Goal: Check status: Check status

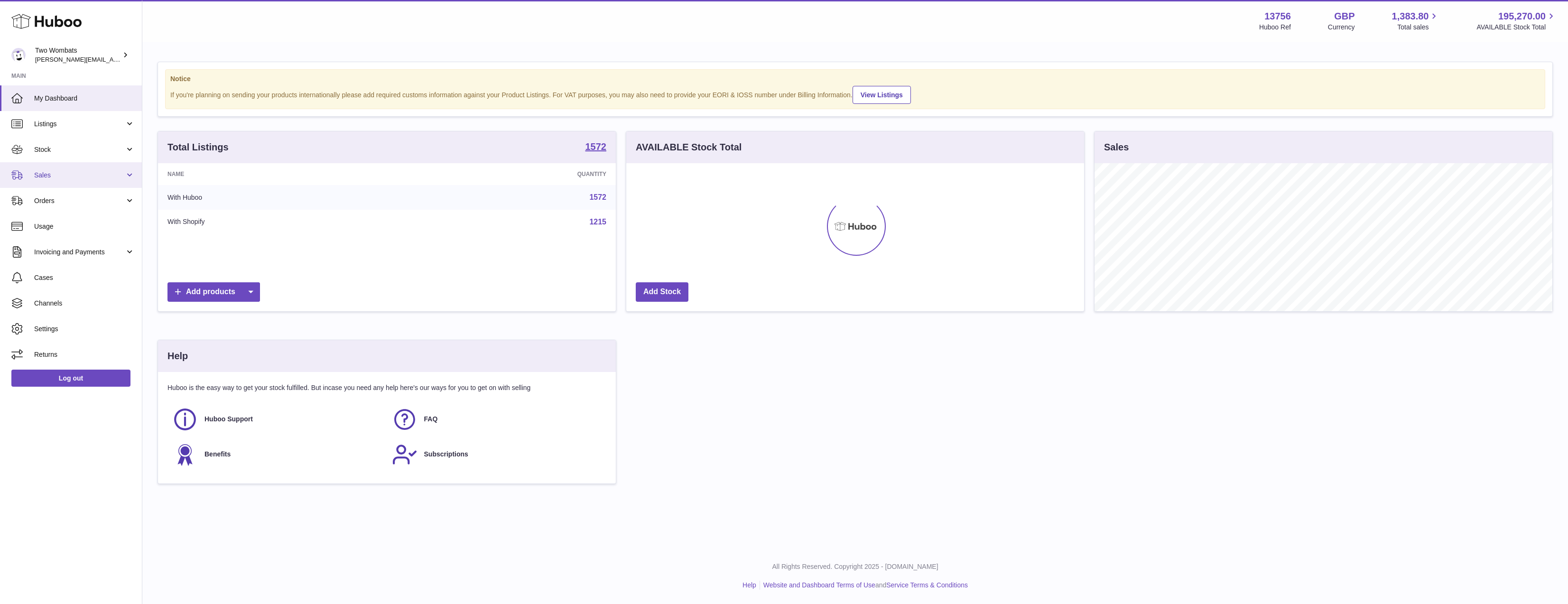
scroll to position [148, 458]
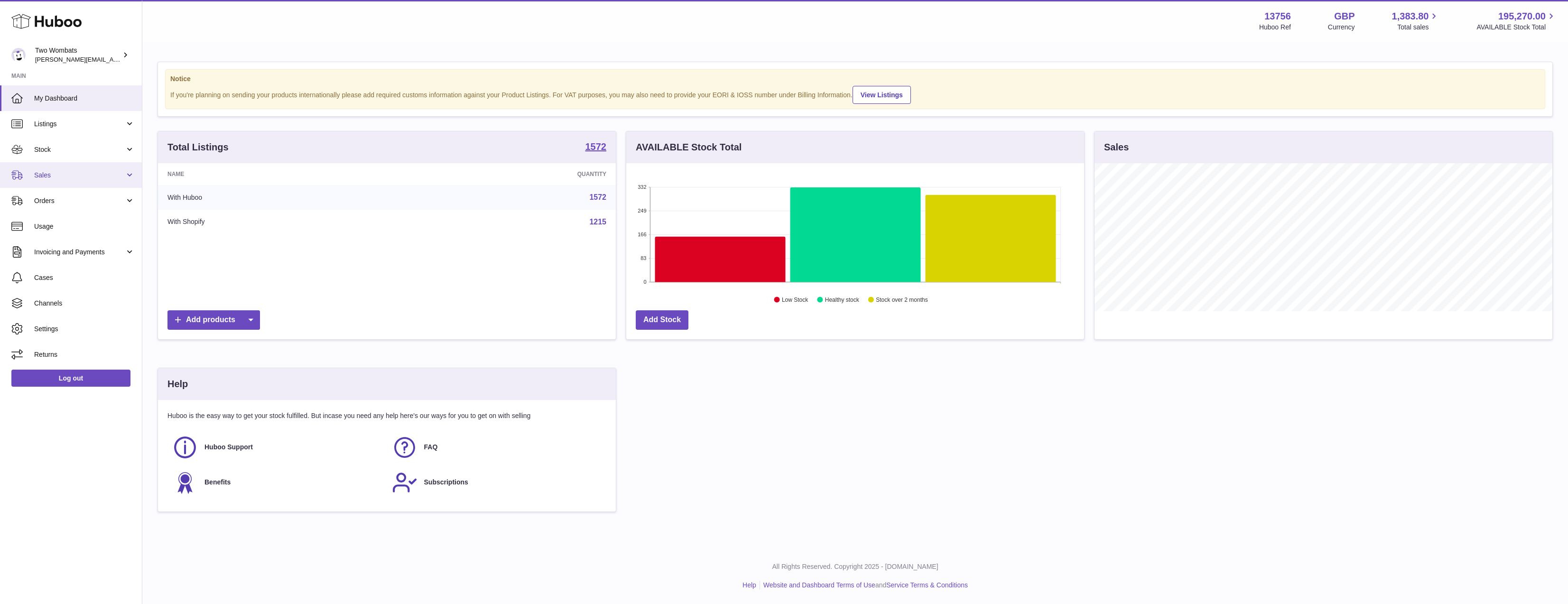
click at [82, 182] on link "Sales" at bounding box center [71, 175] width 142 height 25
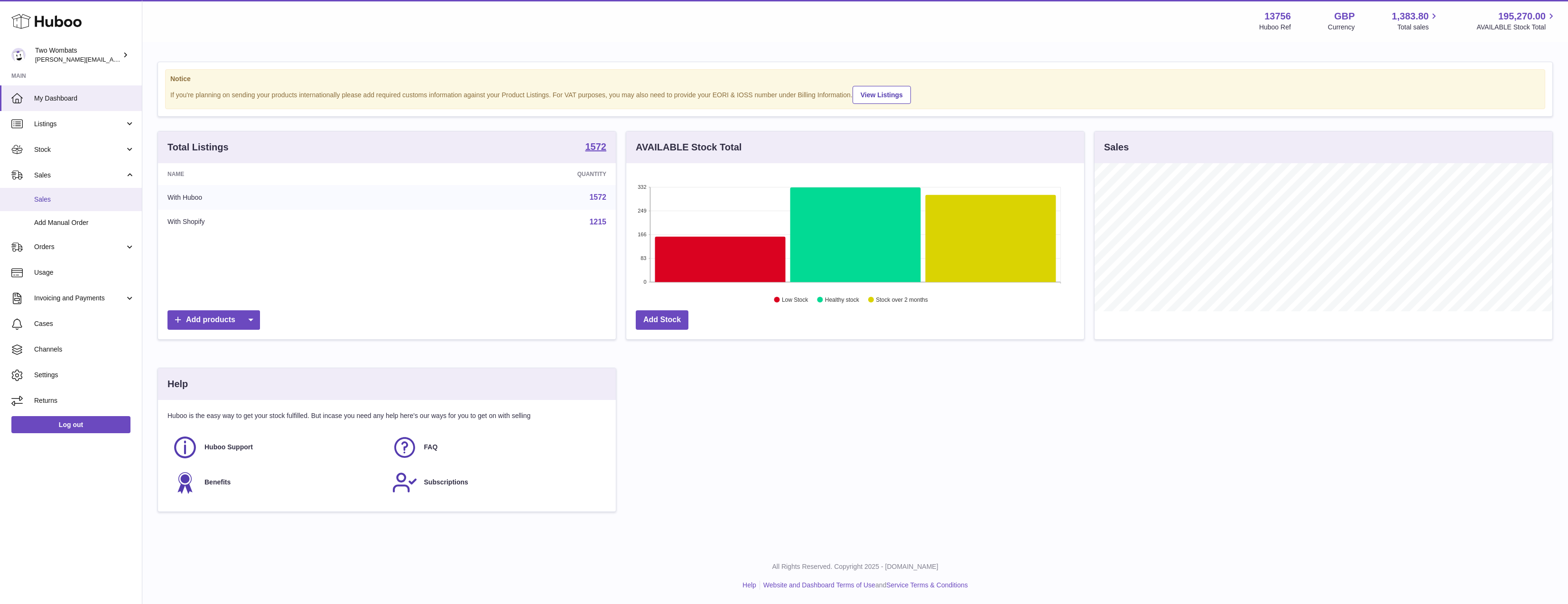
click at [78, 204] on link "Sales" at bounding box center [71, 199] width 142 height 23
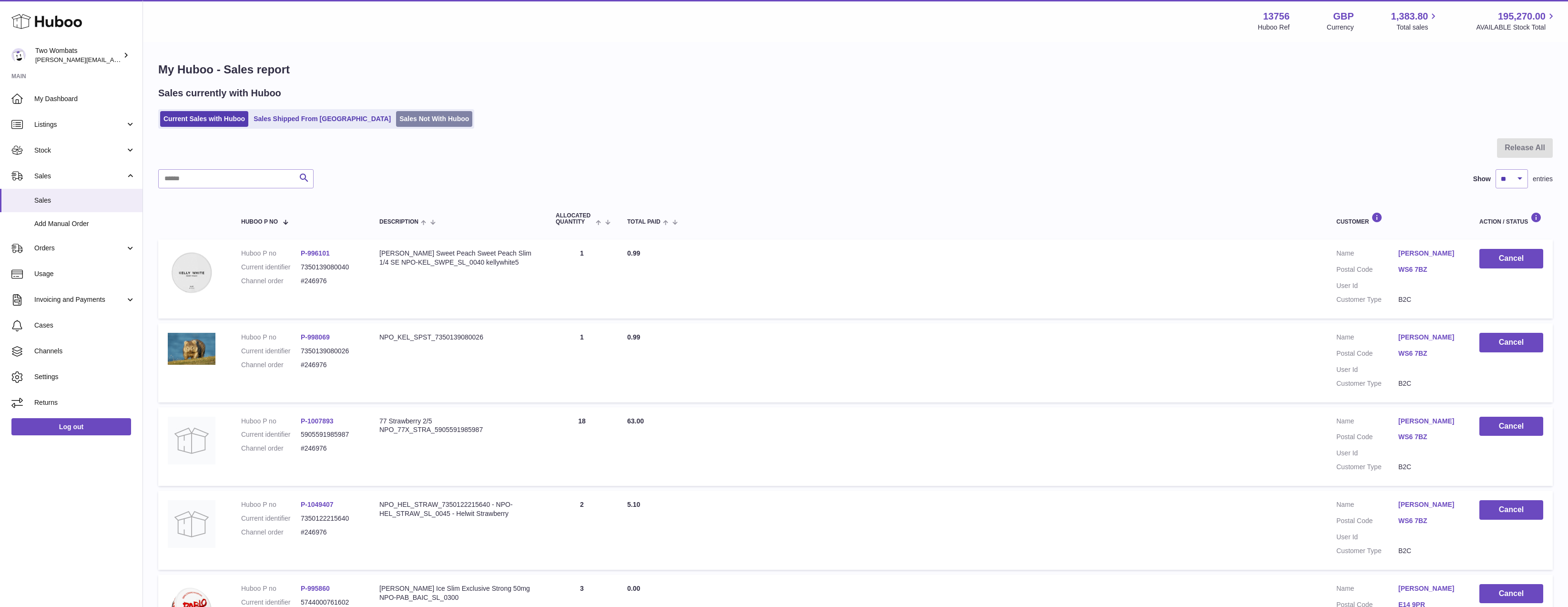
click at [396, 117] on link "Sales Not With Huboo" at bounding box center [433, 118] width 76 height 16
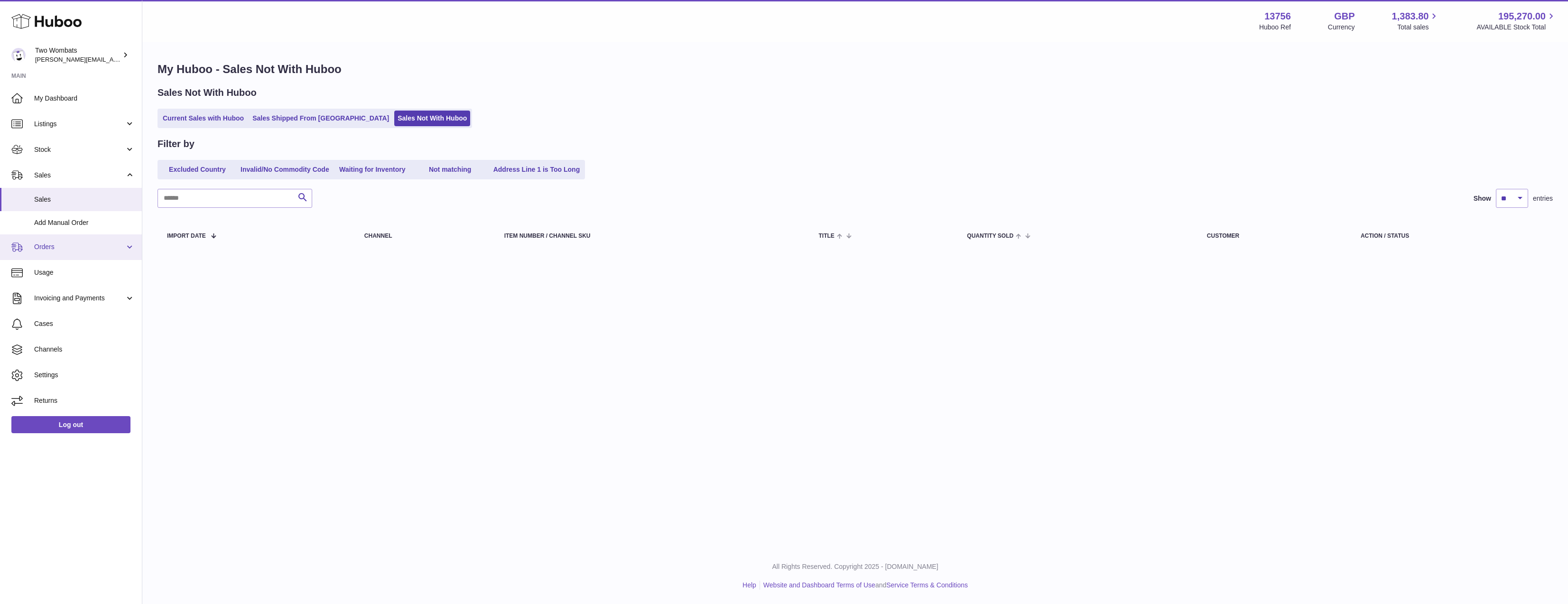
click at [87, 248] on span "Orders" at bounding box center [79, 247] width 91 height 9
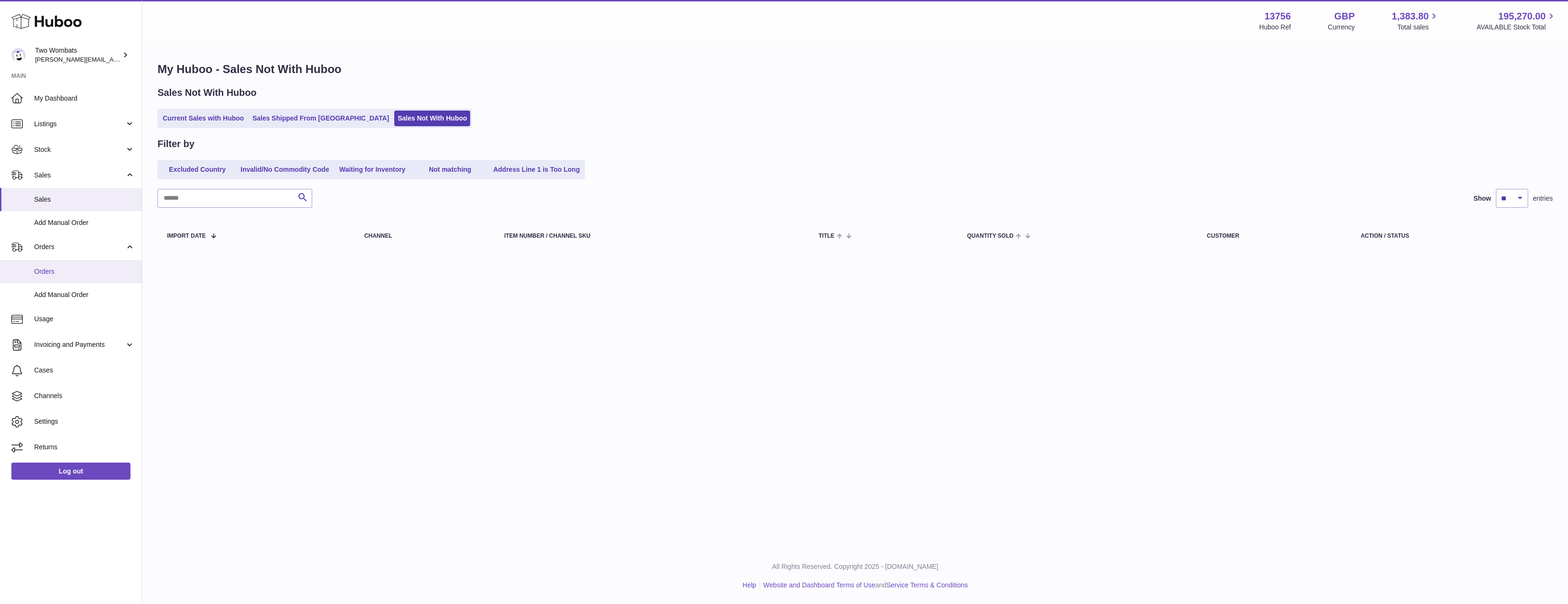
click at [81, 272] on span "Orders" at bounding box center [85, 272] width 101 height 9
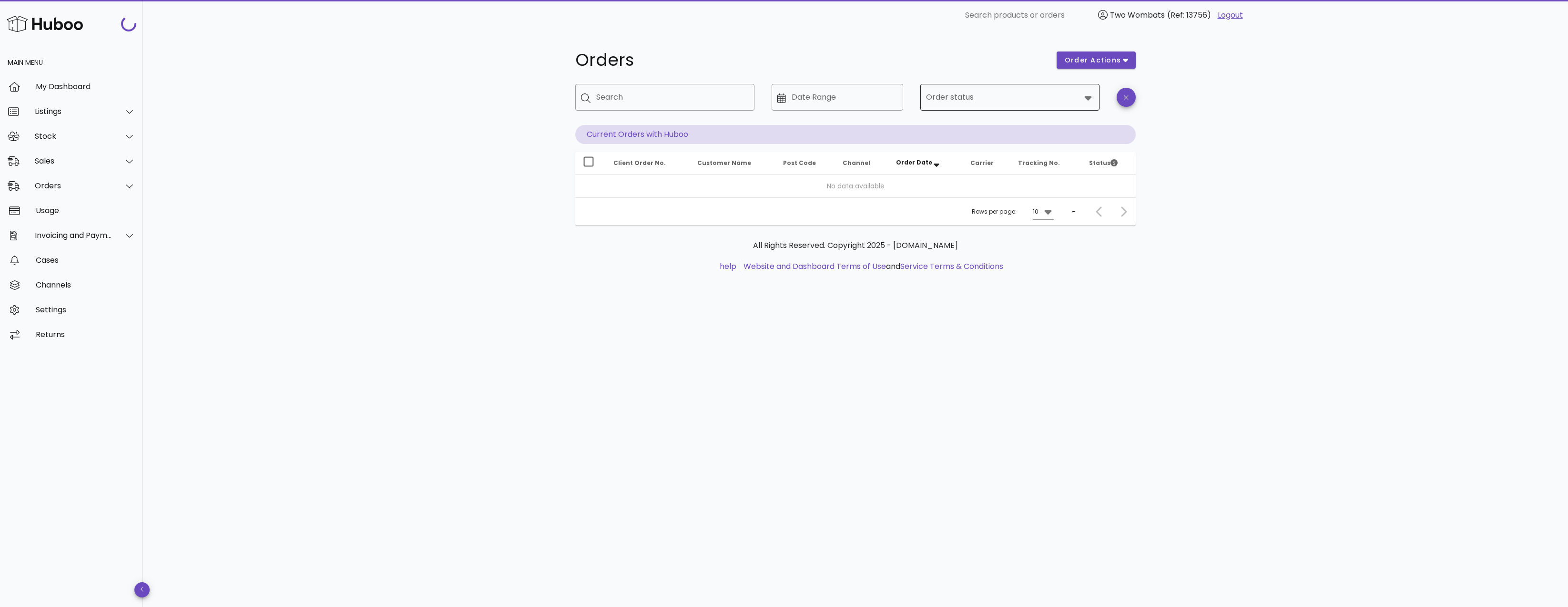
click at [993, 90] on div at bounding box center [1003, 98] width 155 height 23
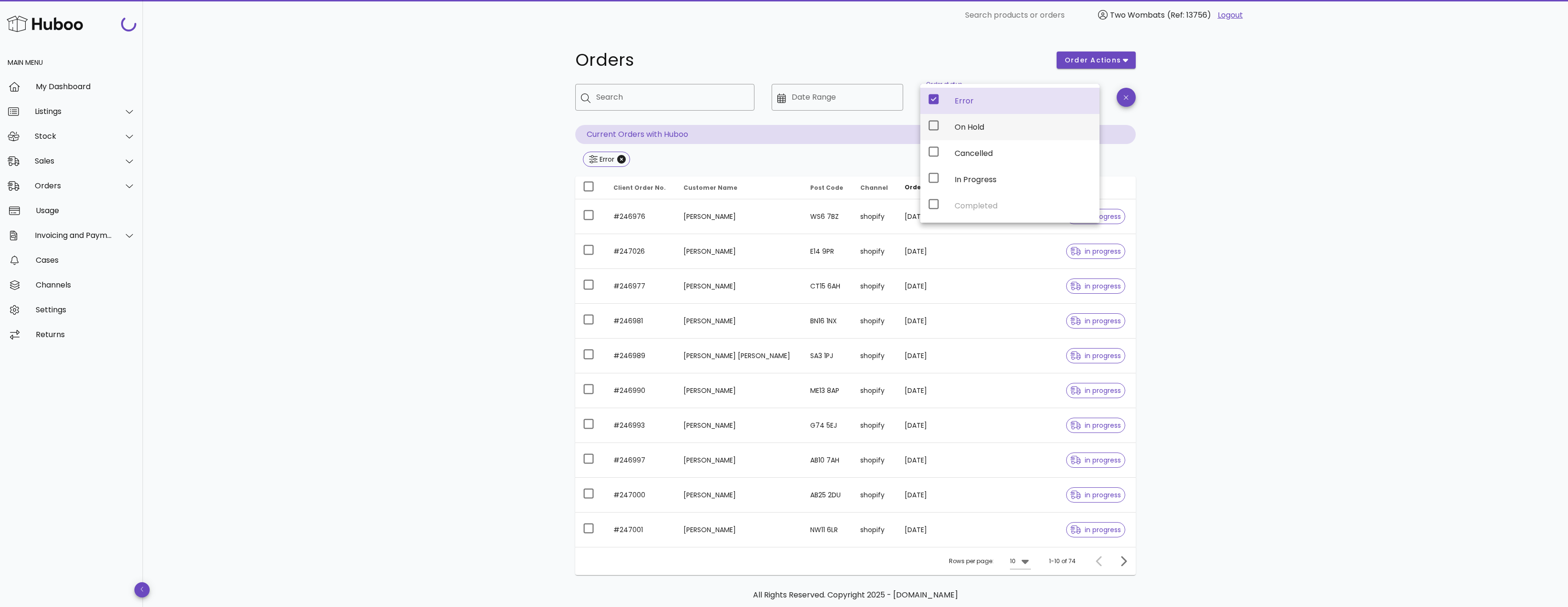
click at [974, 127] on div "On Hold" at bounding box center [1023, 128] width 137 height 9
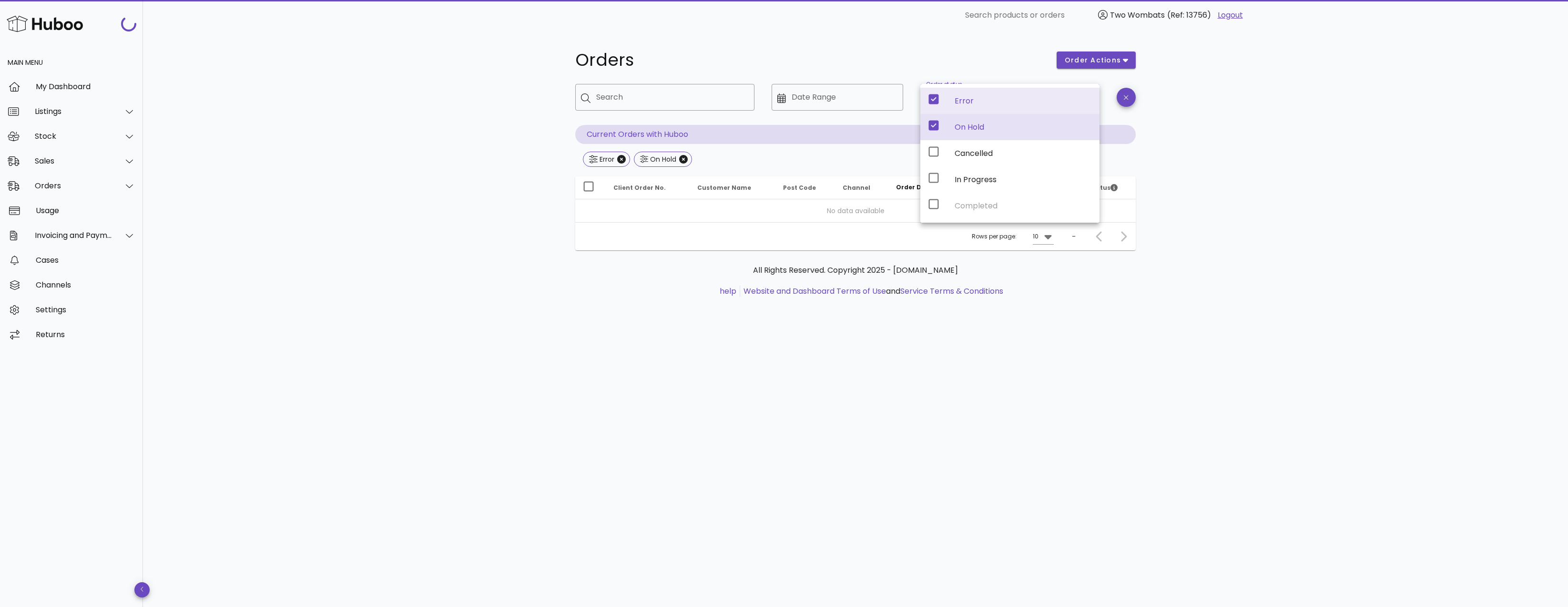
click at [938, 102] on icon at bounding box center [934, 99] width 10 height 10
click at [1243, 183] on div "Orders order actions ​ Search ​ Date Range ​ Order status On Hold Current Order…" at bounding box center [856, 319] width 1425 height 577
click at [975, 99] on div "On Hold" at bounding box center [964, 97] width 30 height 8
click at [669, 157] on div "On Hold" at bounding box center [662, 159] width 28 height 9
click at [687, 155] on span "On Hold" at bounding box center [663, 159] width 59 height 15
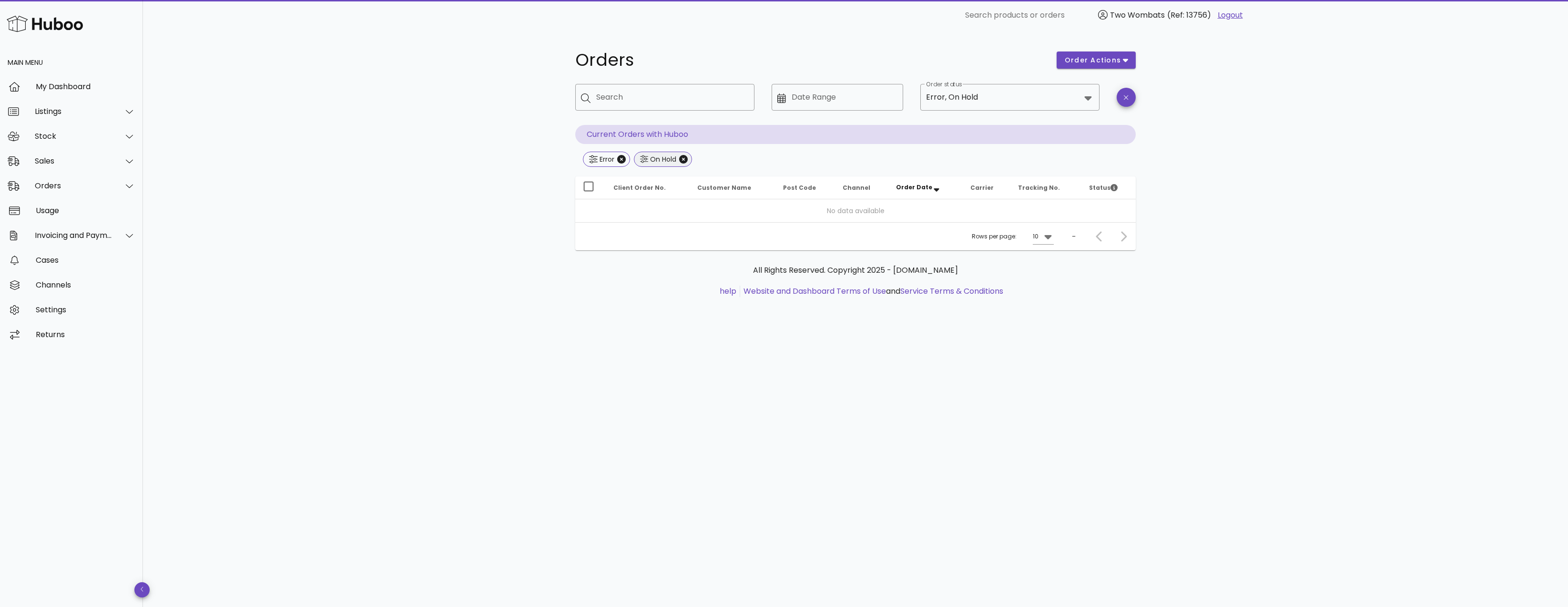
click at [678, 162] on span "On Hold" at bounding box center [663, 159] width 46 height 14
click at [683, 158] on icon "Close" at bounding box center [683, 159] width 8 height 8
click at [993, 99] on input "Order status" at bounding box center [1014, 98] width 133 height 15
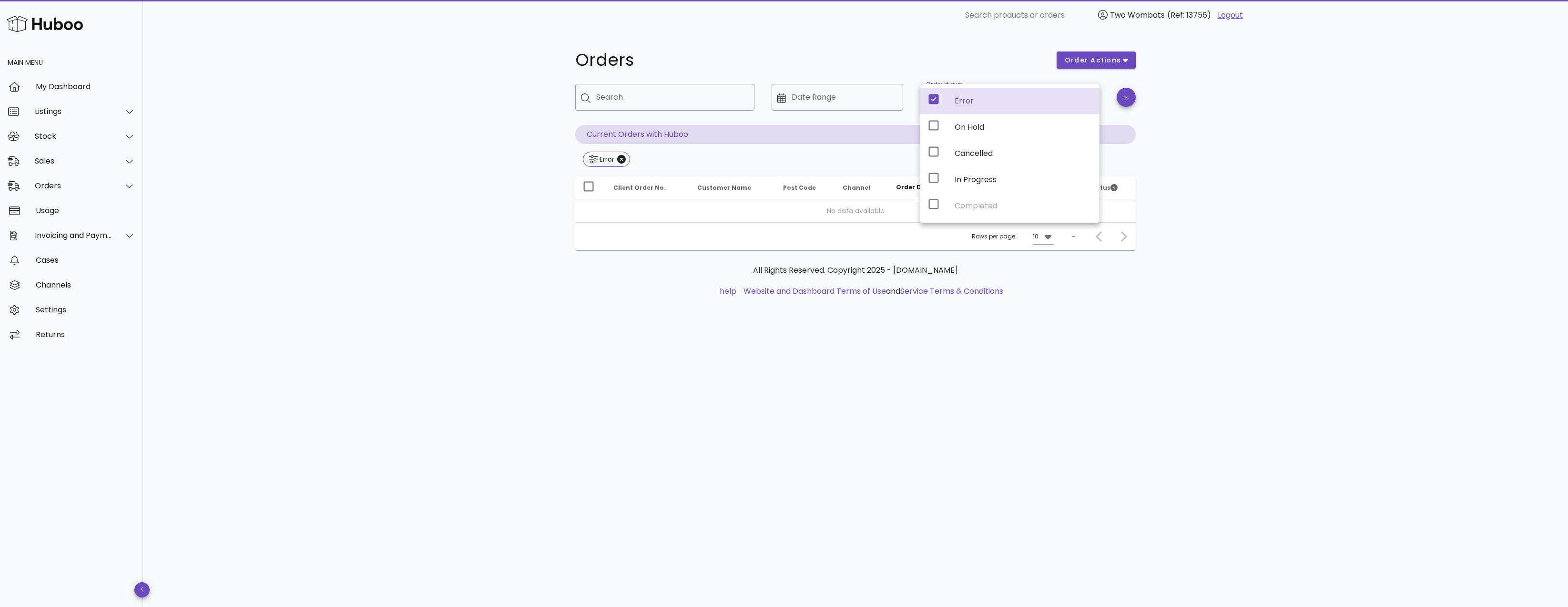
click at [957, 106] on div "Error" at bounding box center [1023, 101] width 137 height 21
click at [947, 129] on div "On Hold" at bounding box center [1010, 127] width 179 height 26
click at [1356, 183] on div "Orders order actions ​ Search ​ Date Range ​ Order status On Hold Current Order…" at bounding box center [856, 319] width 1425 height 577
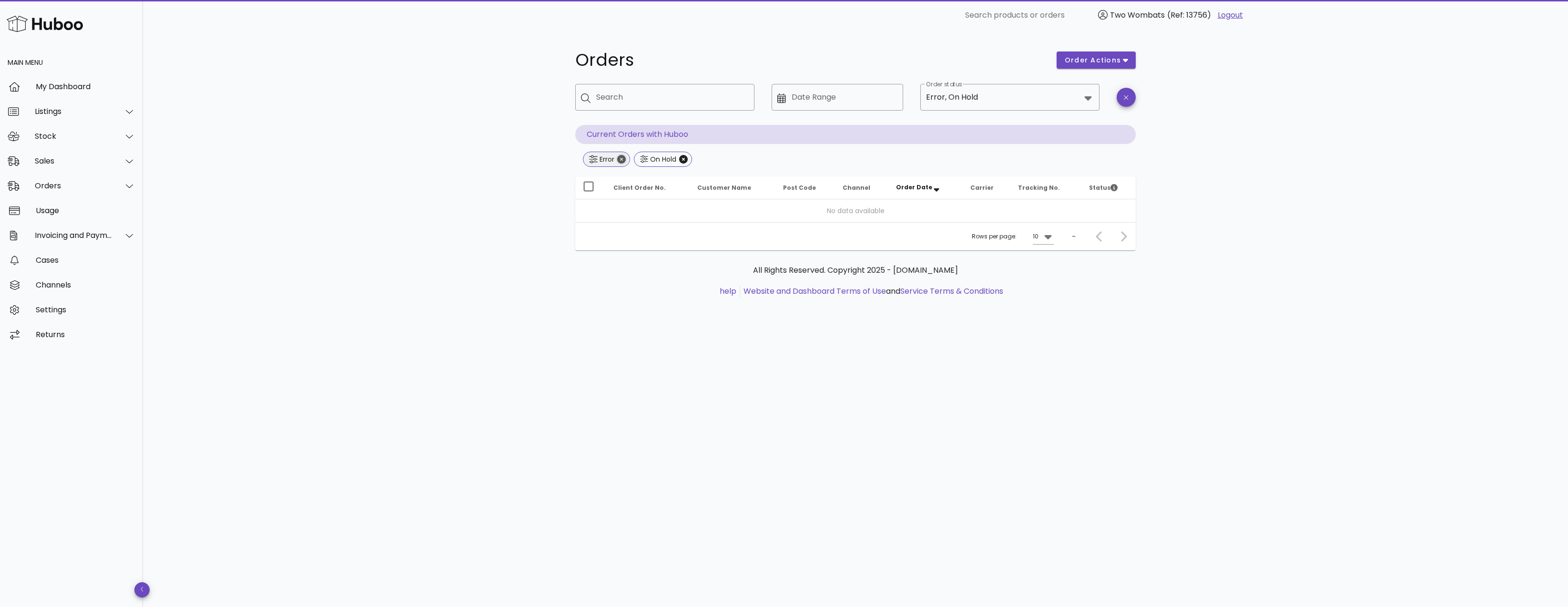
click at [623, 161] on icon "Close" at bounding box center [621, 159] width 8 height 8
click at [638, 163] on span "On Hold" at bounding box center [612, 159] width 59 height 15
click at [635, 162] on icon "Close" at bounding box center [633, 159] width 8 height 8
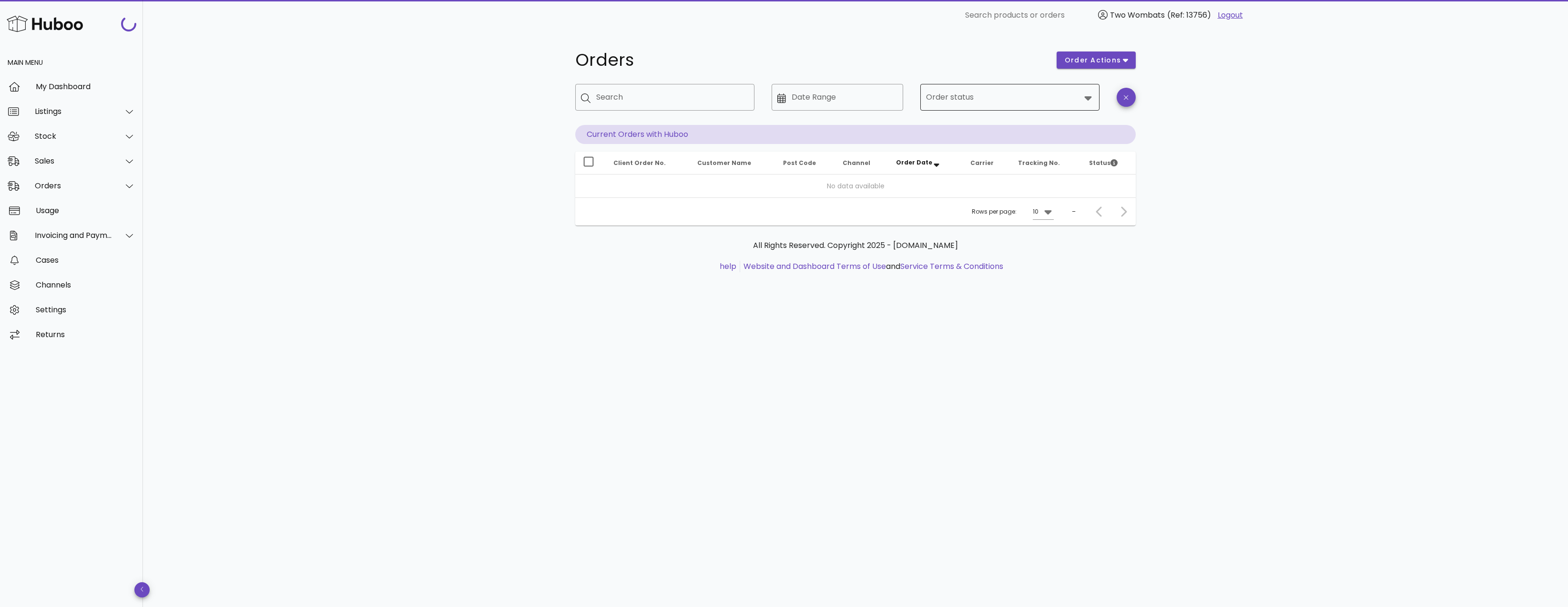
click at [992, 99] on input "Order status" at bounding box center [1003, 98] width 155 height 15
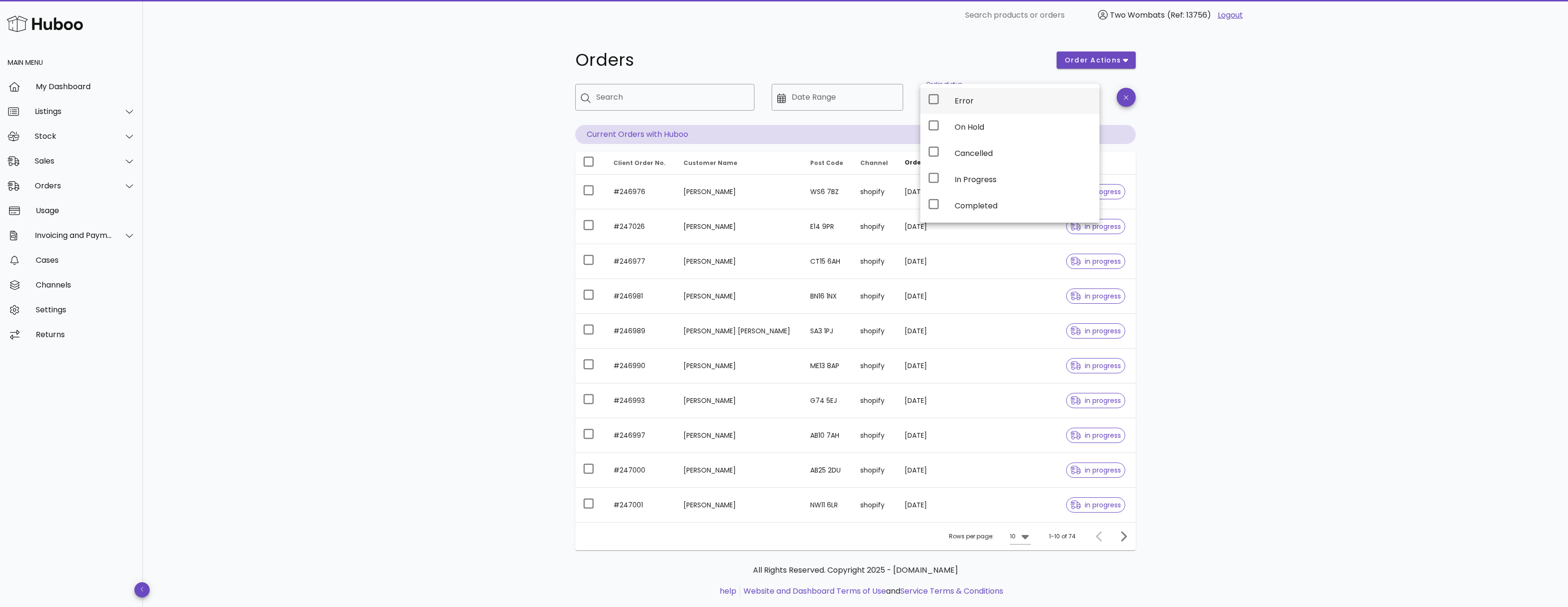
click at [959, 104] on div "Error" at bounding box center [1023, 101] width 137 height 9
click at [1265, 183] on div "Orders order actions ​ Search ​ Date Range ​ Order status Error Current Orders …" at bounding box center [856, 329] width 1425 height 597
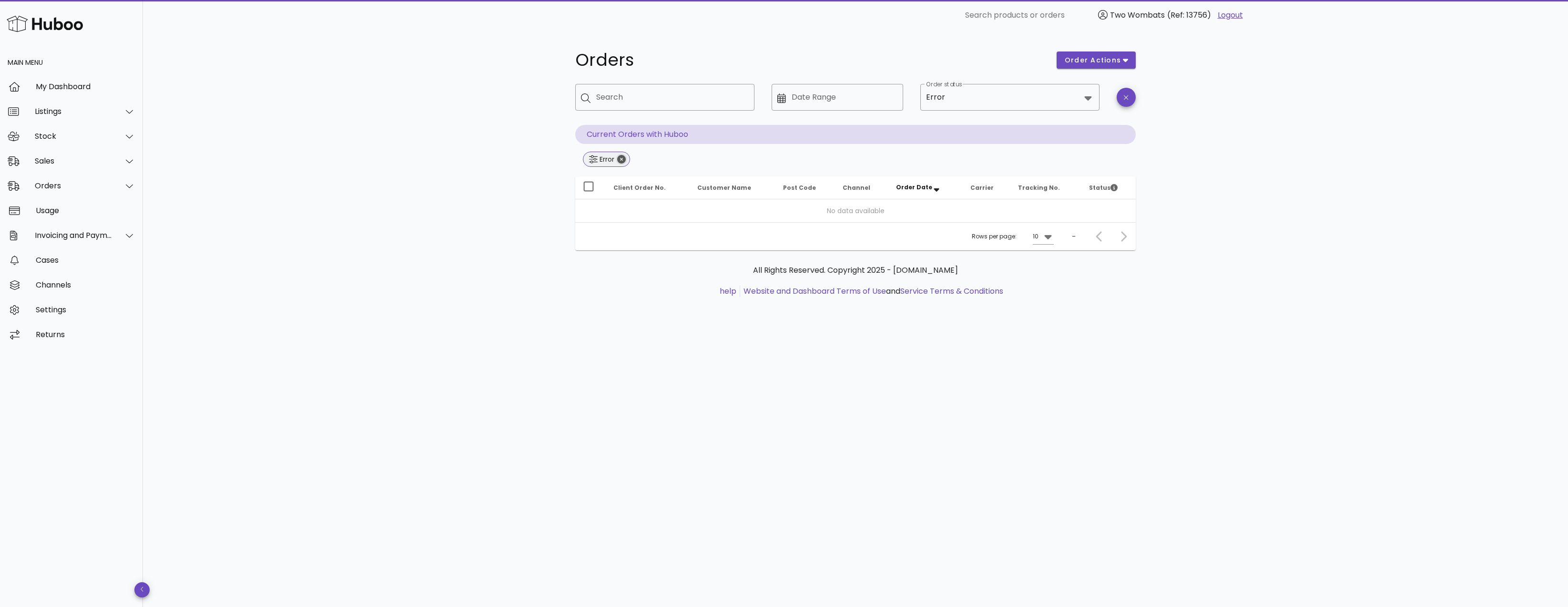
click at [623, 160] on icon "Close" at bounding box center [621, 159] width 8 height 8
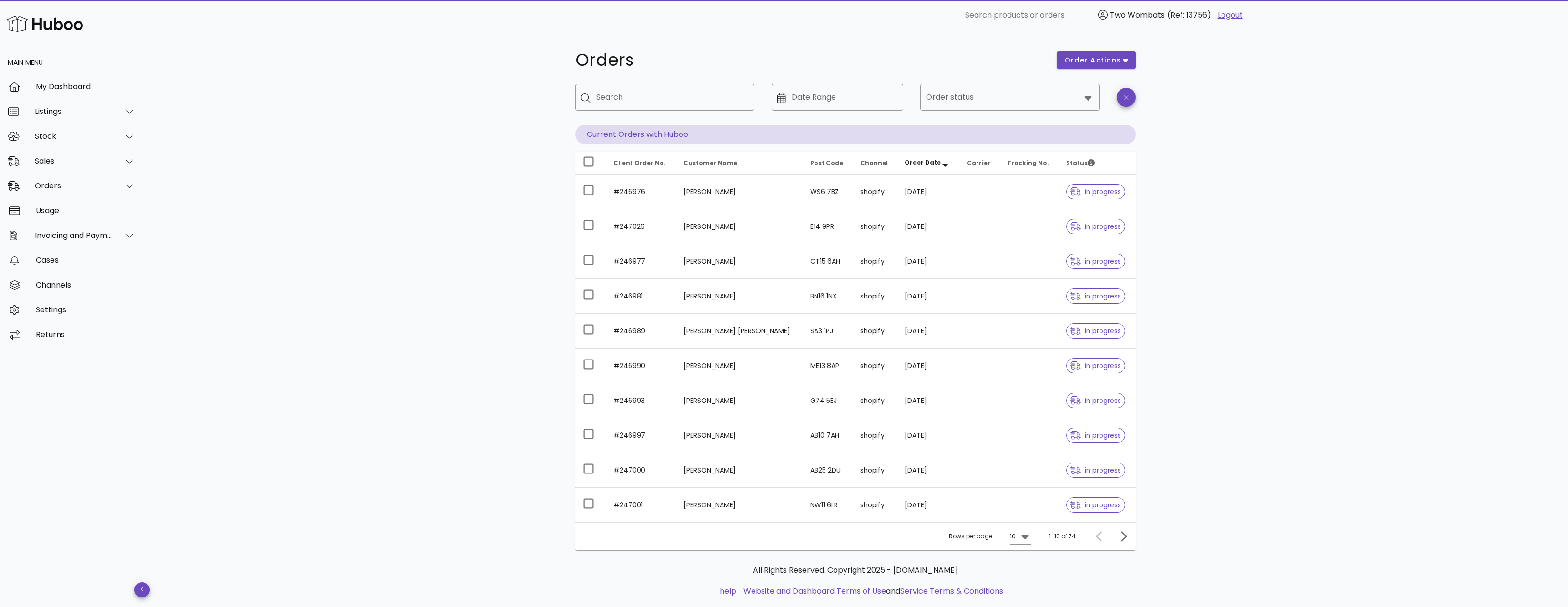
click at [475, 186] on div "Orders order actions ​ Search ​ Date Range ​ Order status Current Orders with H…" at bounding box center [856, 329] width 1425 height 597
